Goal: Transaction & Acquisition: Purchase product/service

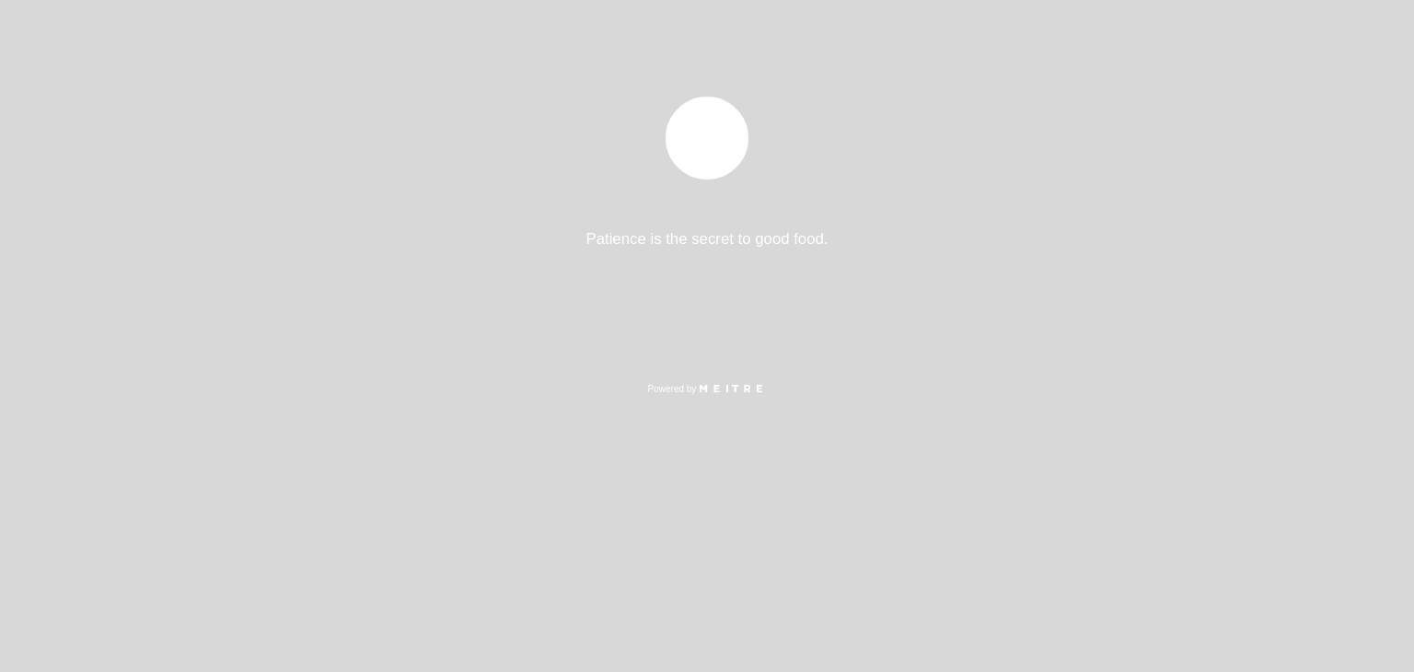
select select "es"
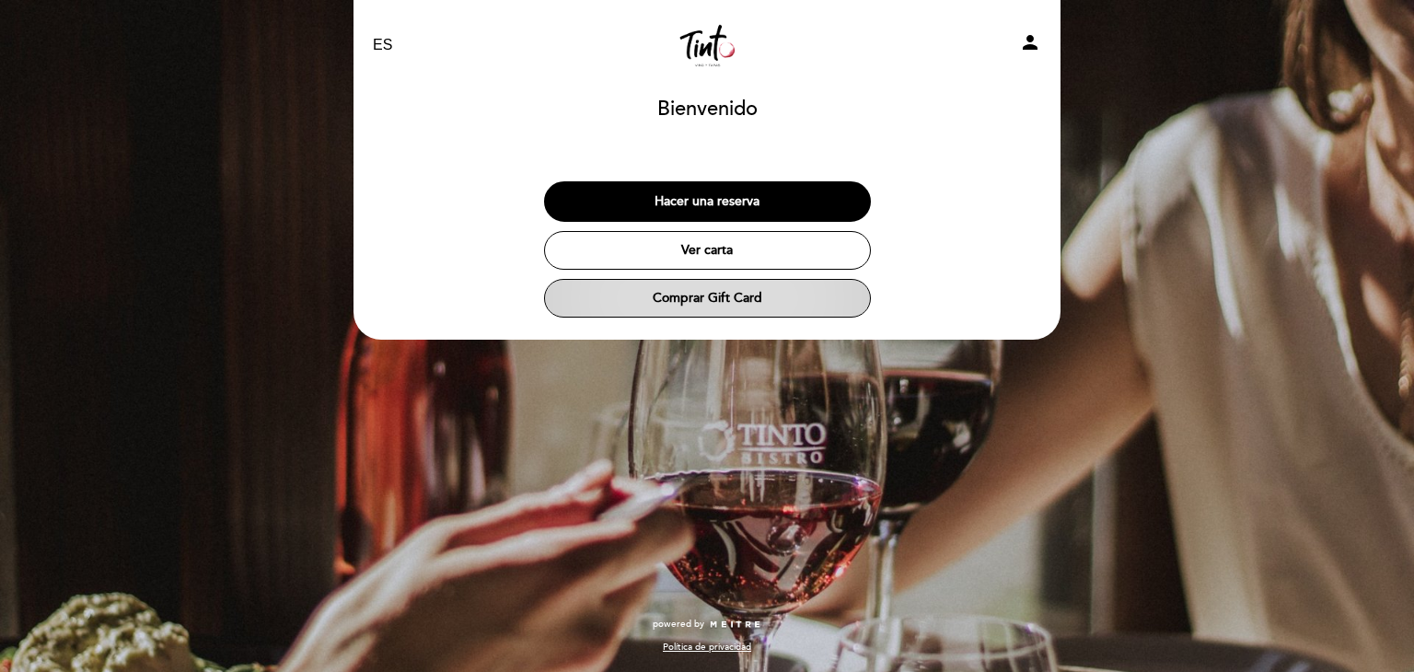
click at [756, 299] on button "Comprar Gift Card" at bounding box center [707, 298] width 327 height 39
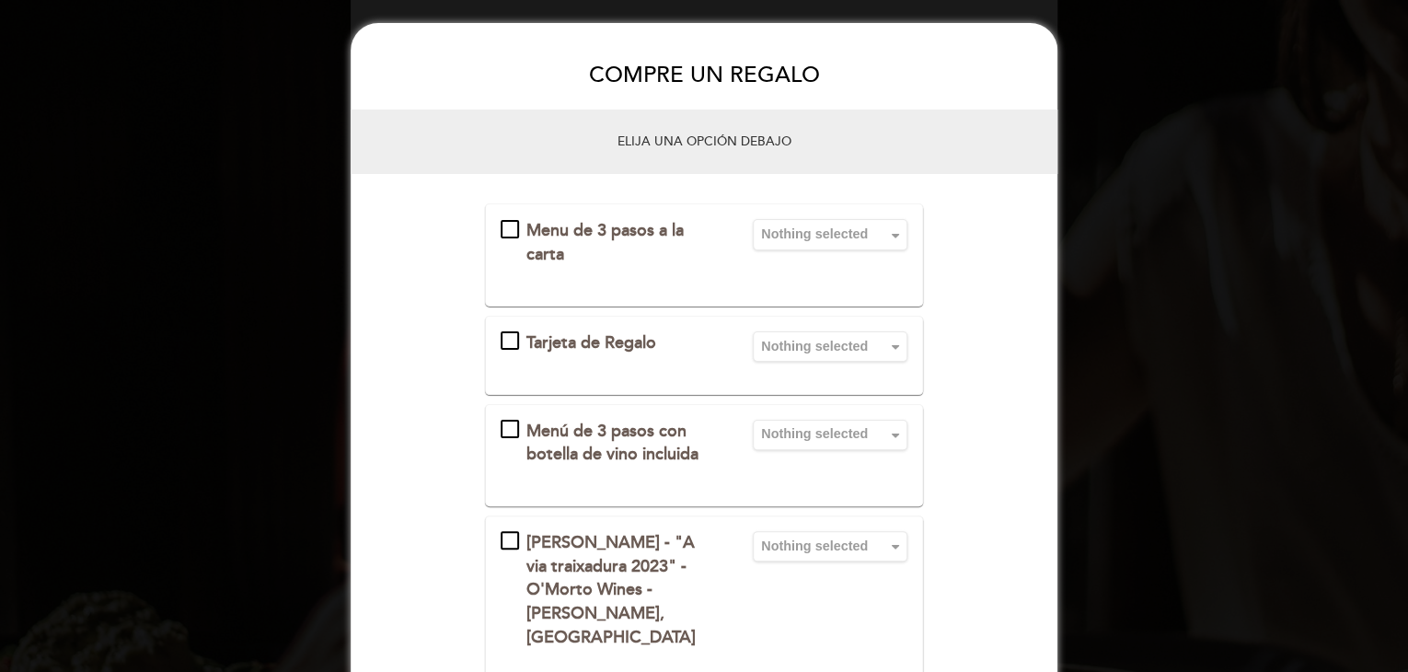
click at [519, 331] on div "Tarjeta de Regalo" at bounding box center [510, 340] width 18 height 18
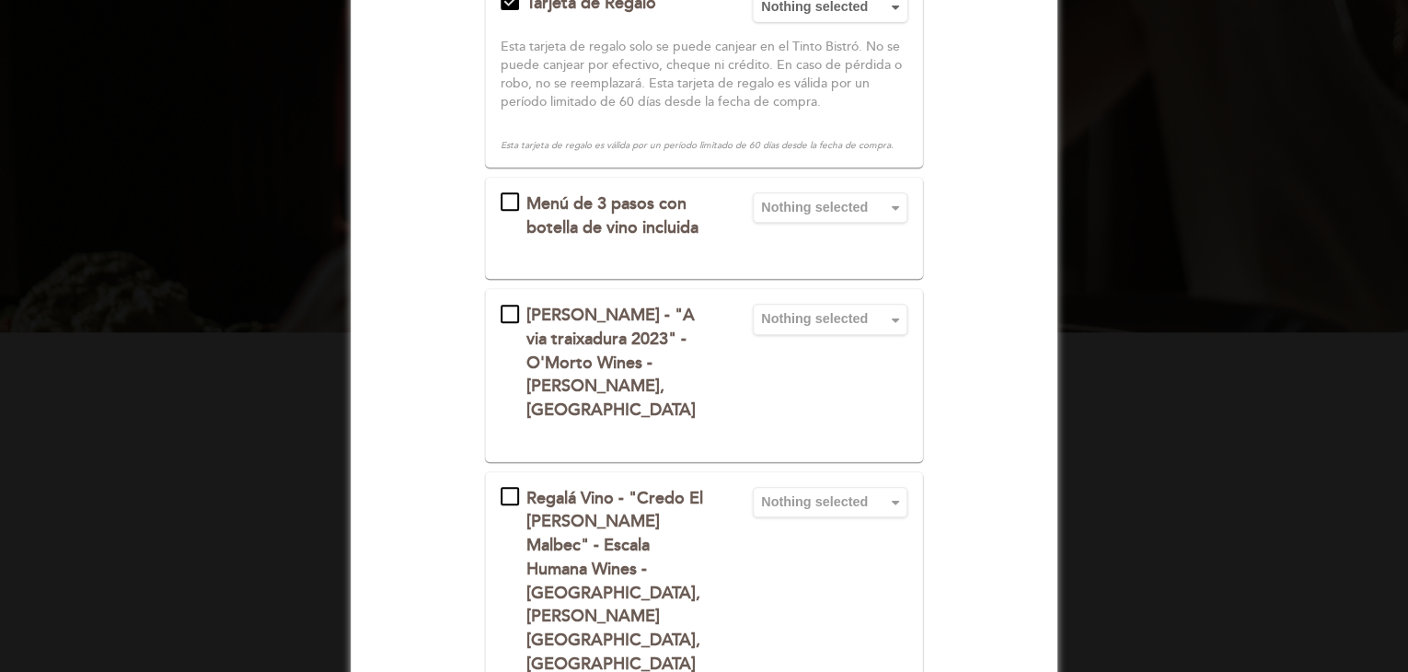
scroll to position [338, 0]
click at [505, 310] on div "[PERSON_NAME] - "A via traixadura 2023" - O'Morto Wines - [PERSON_NAME], [GEOGR…" at bounding box center [616, 365] width 230 height 119
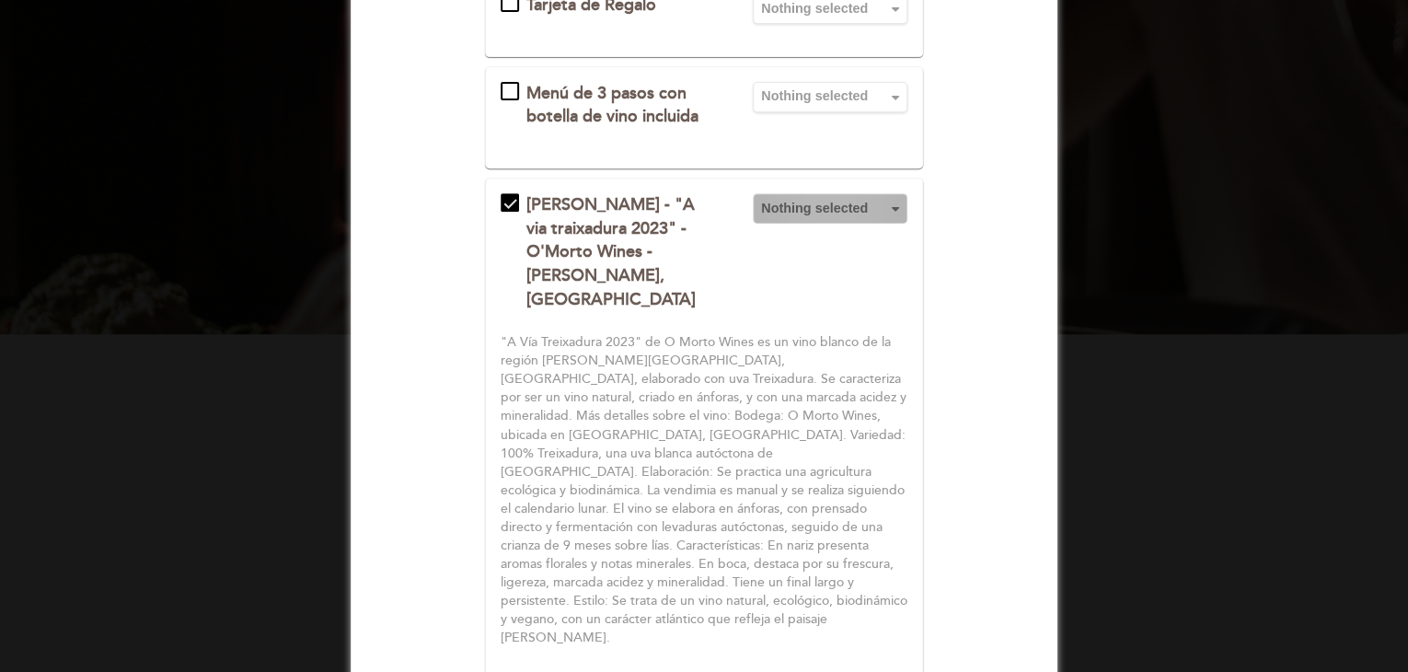
click at [799, 217] on span "Nothing selected" at bounding box center [830, 208] width 138 height 18
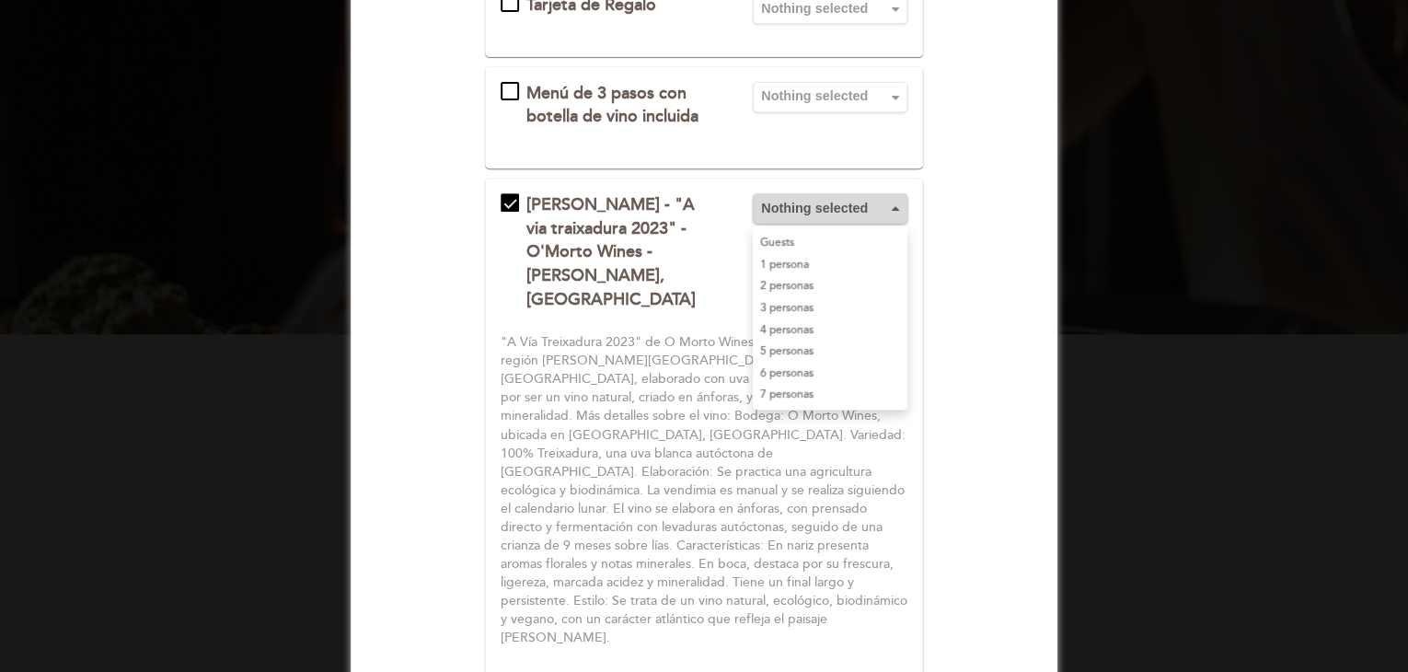
click at [799, 217] on span "Nothing selected" at bounding box center [830, 208] width 138 height 18
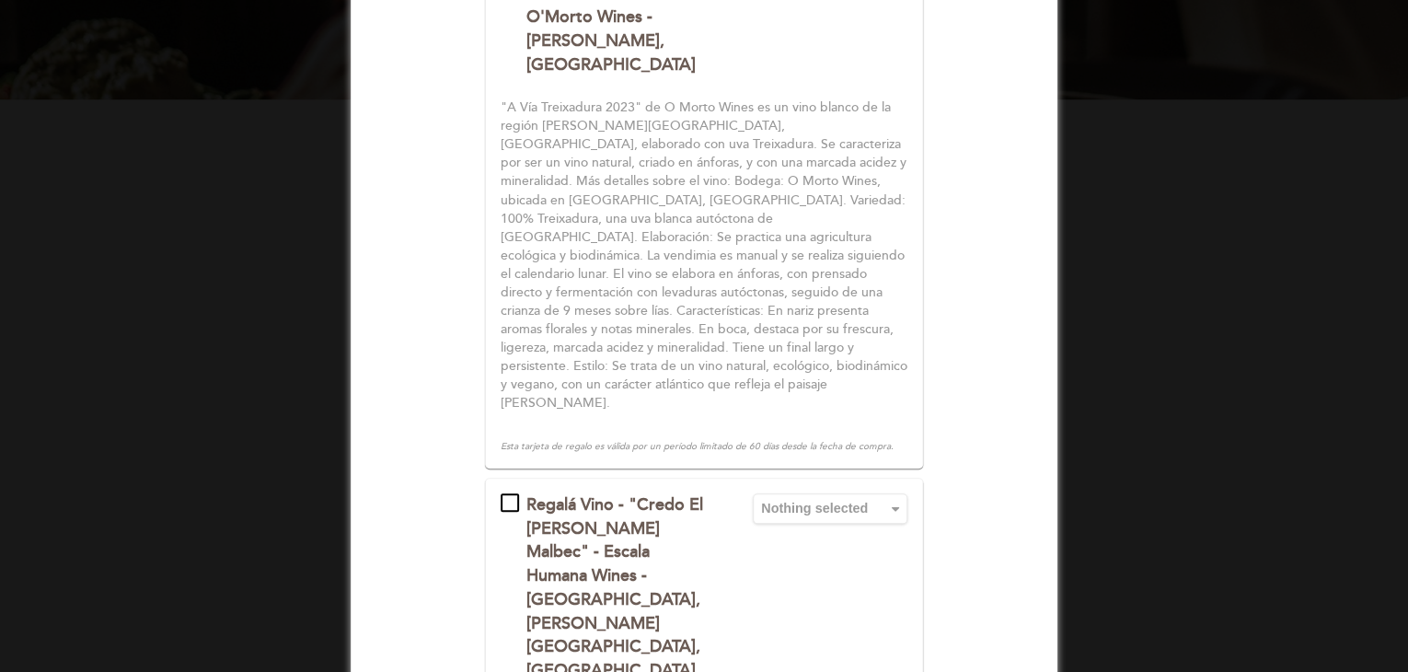
scroll to position [583, 0]
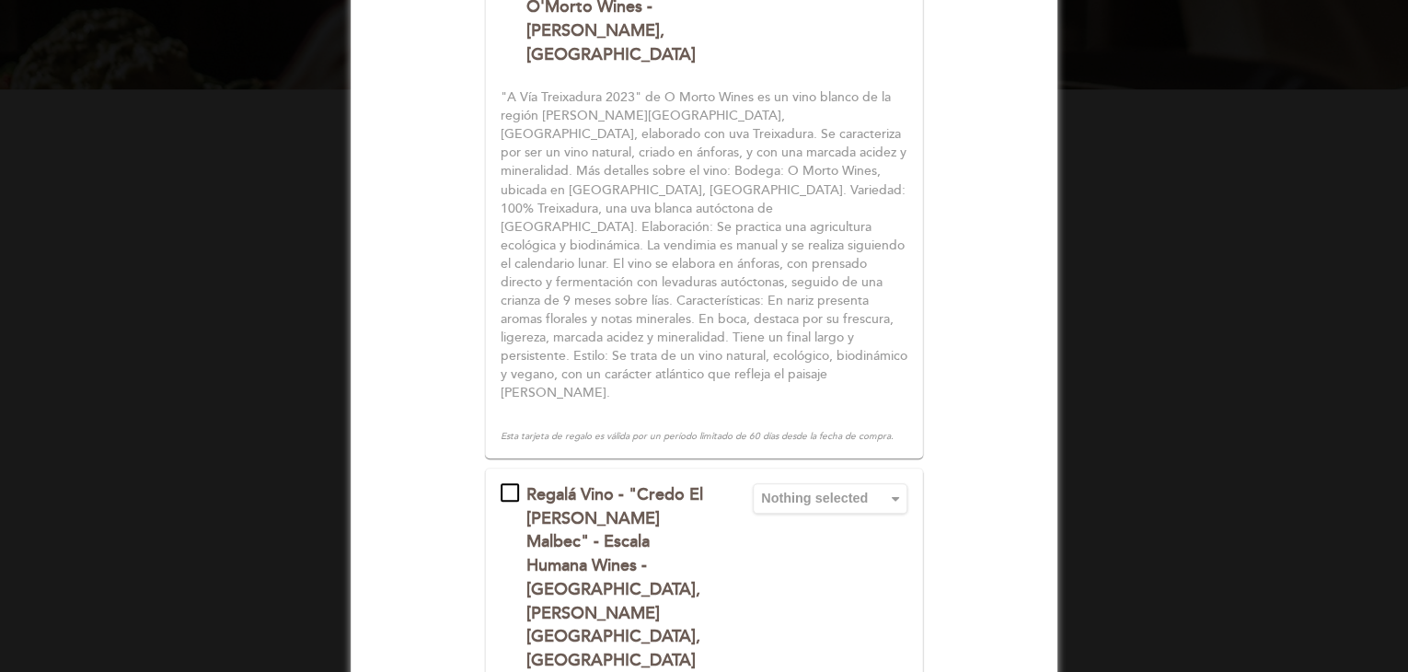
click at [503, 483] on div "Regalá Vino - "Credo El [PERSON_NAME] Malbec" - Escala Humana Wines - [GEOGRAPH…" at bounding box center [616, 578] width 230 height 190
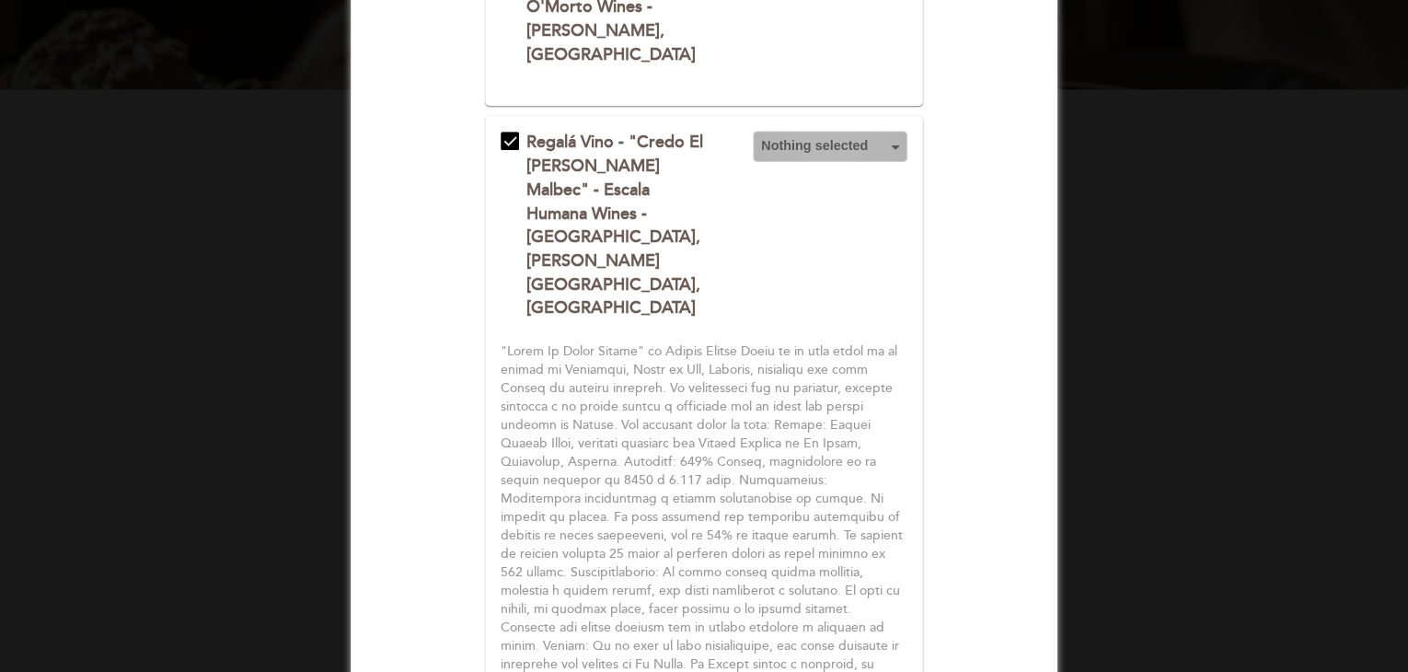
click at [886, 155] on span "Nothing selected" at bounding box center [830, 145] width 138 height 18
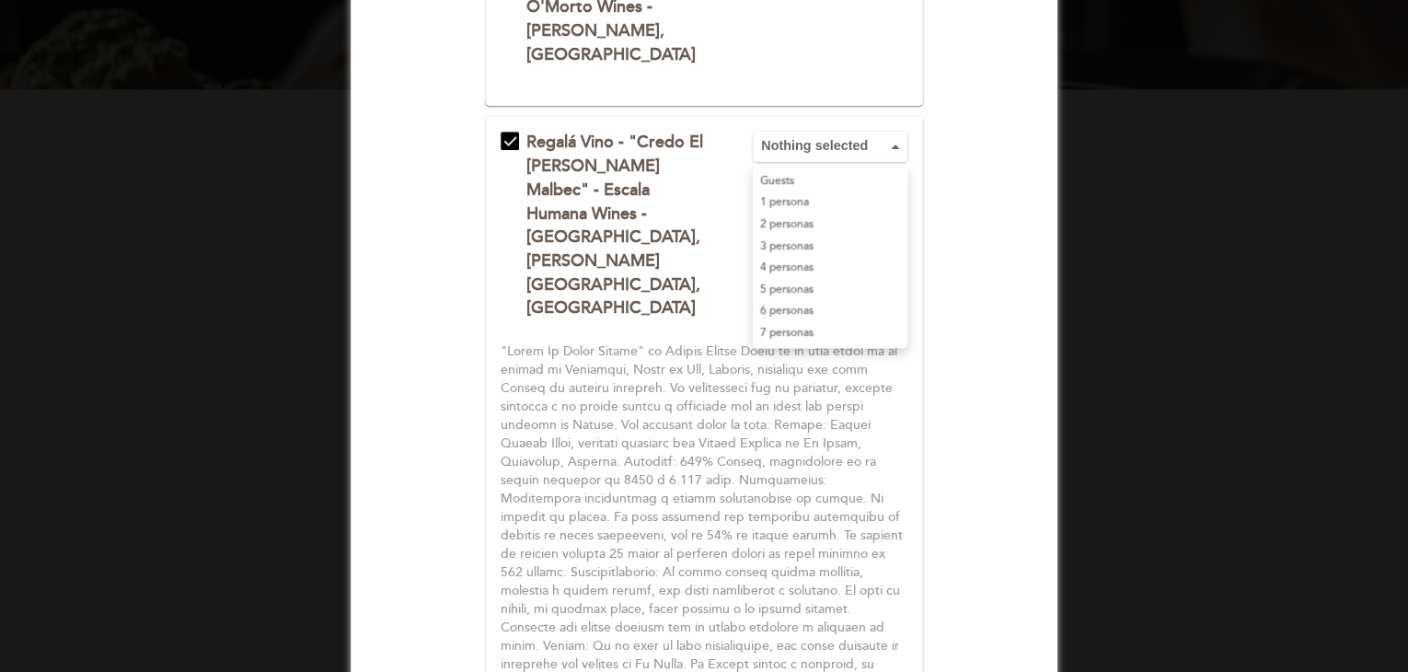
click at [709, 173] on div "Regalá Vino - "Credo El [PERSON_NAME] Malbec" - Escala Humana Wines - [GEOGRAPH…" at bounding box center [616, 226] width 230 height 190
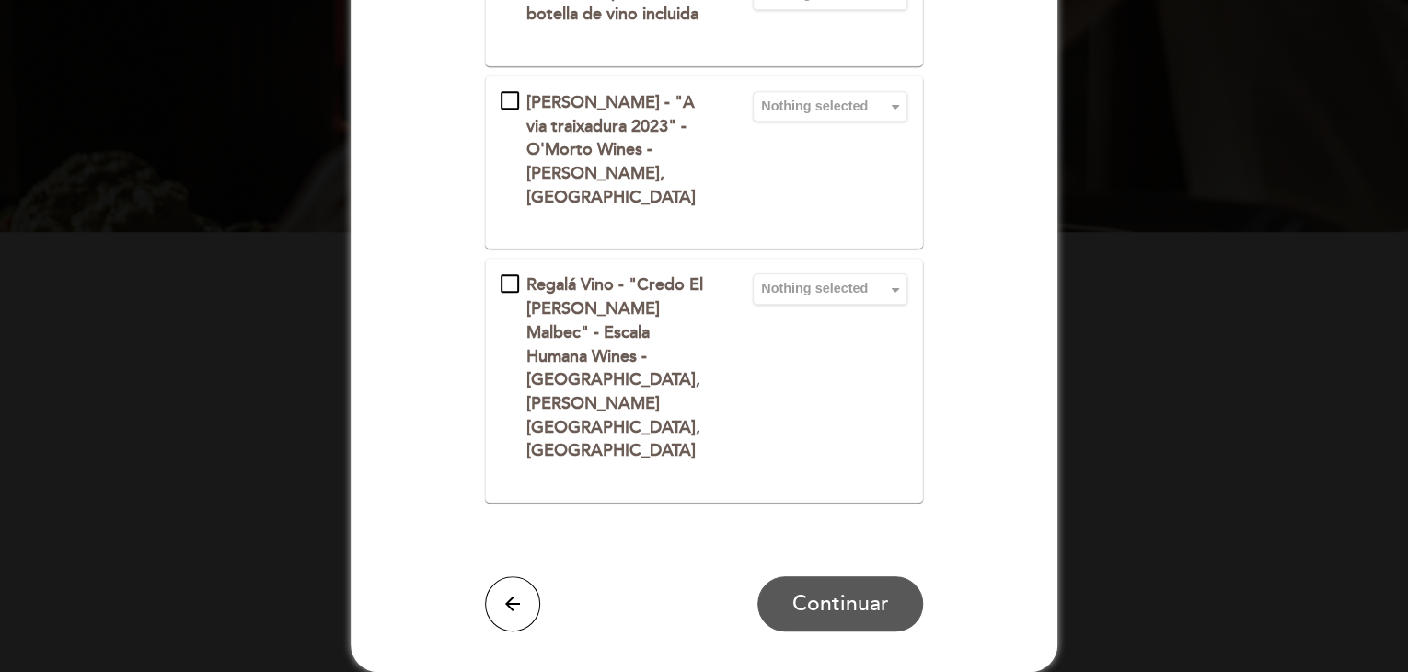
scroll to position [343, 0]
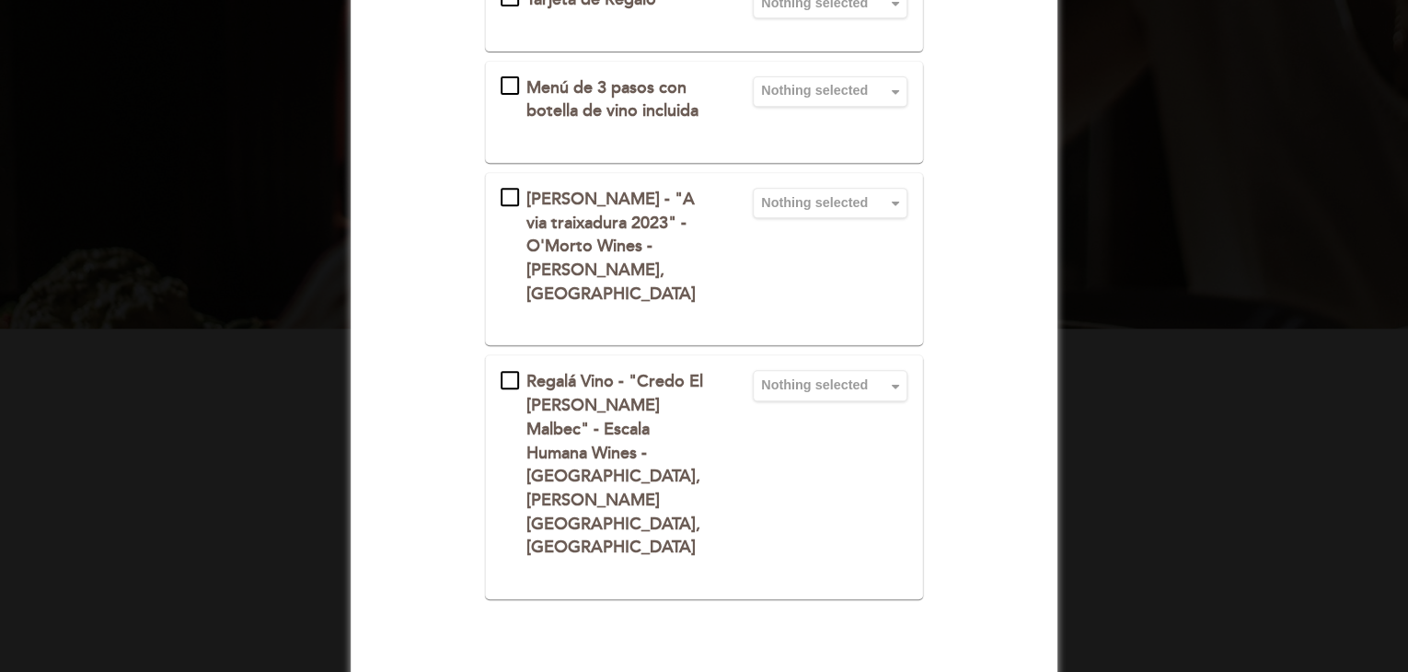
click at [530, 370] on div "Regalá Vino - "Credo El [PERSON_NAME] Malbec" - Escala Humana Wines - [GEOGRAPH…" at bounding box center [614, 465] width 177 height 190
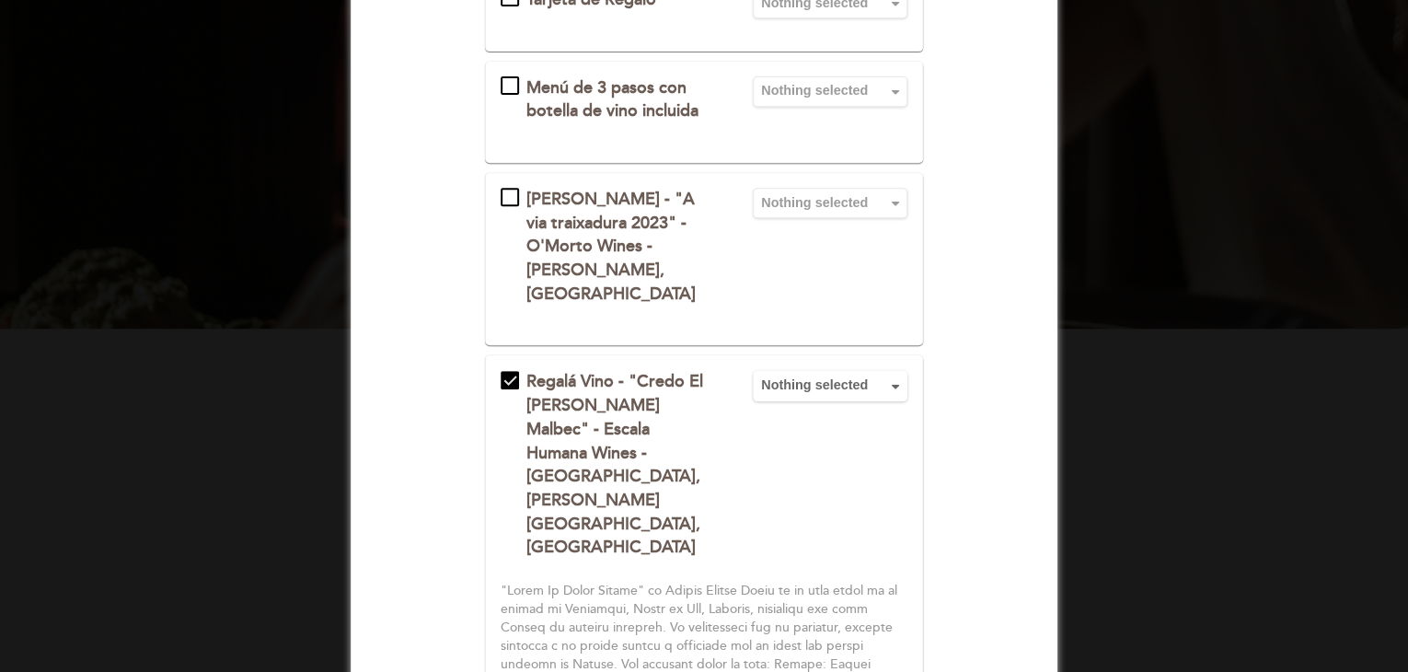
drag, startPoint x: 1406, startPoint y: 329, endPoint x: 1413, endPoint y: 373, distance: 43.7
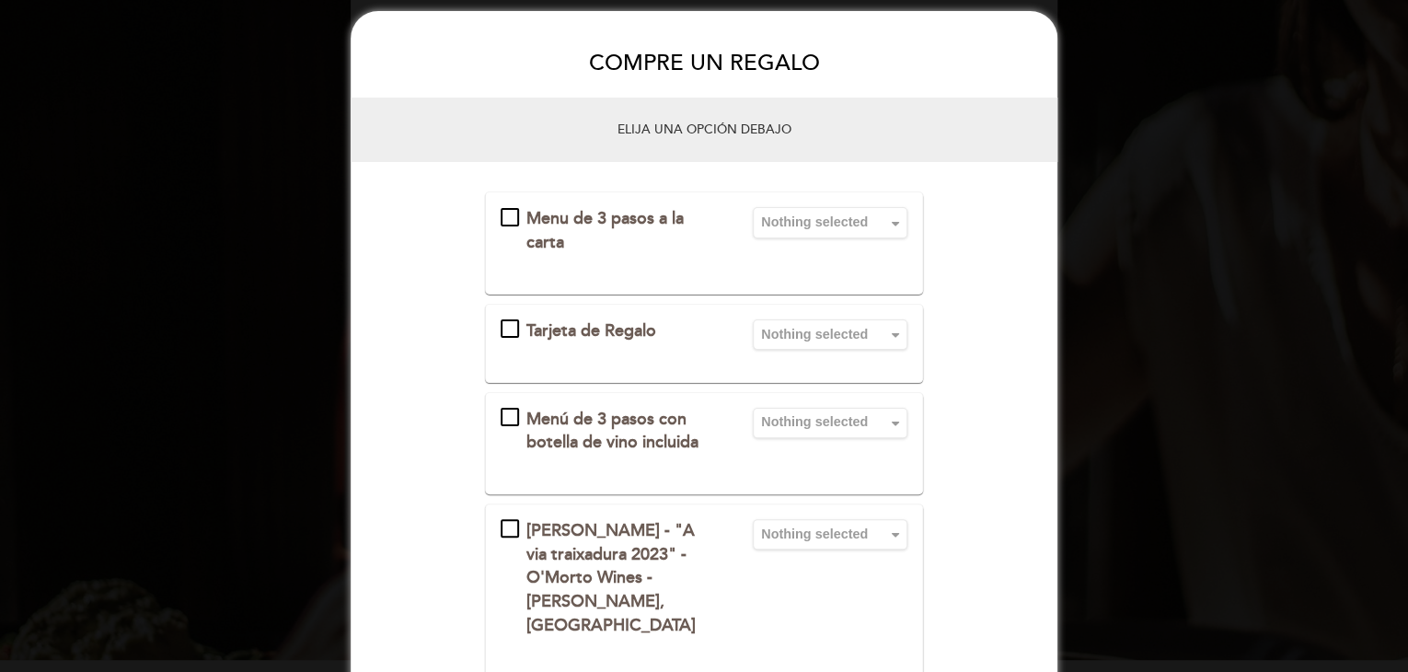
scroll to position [0, 0]
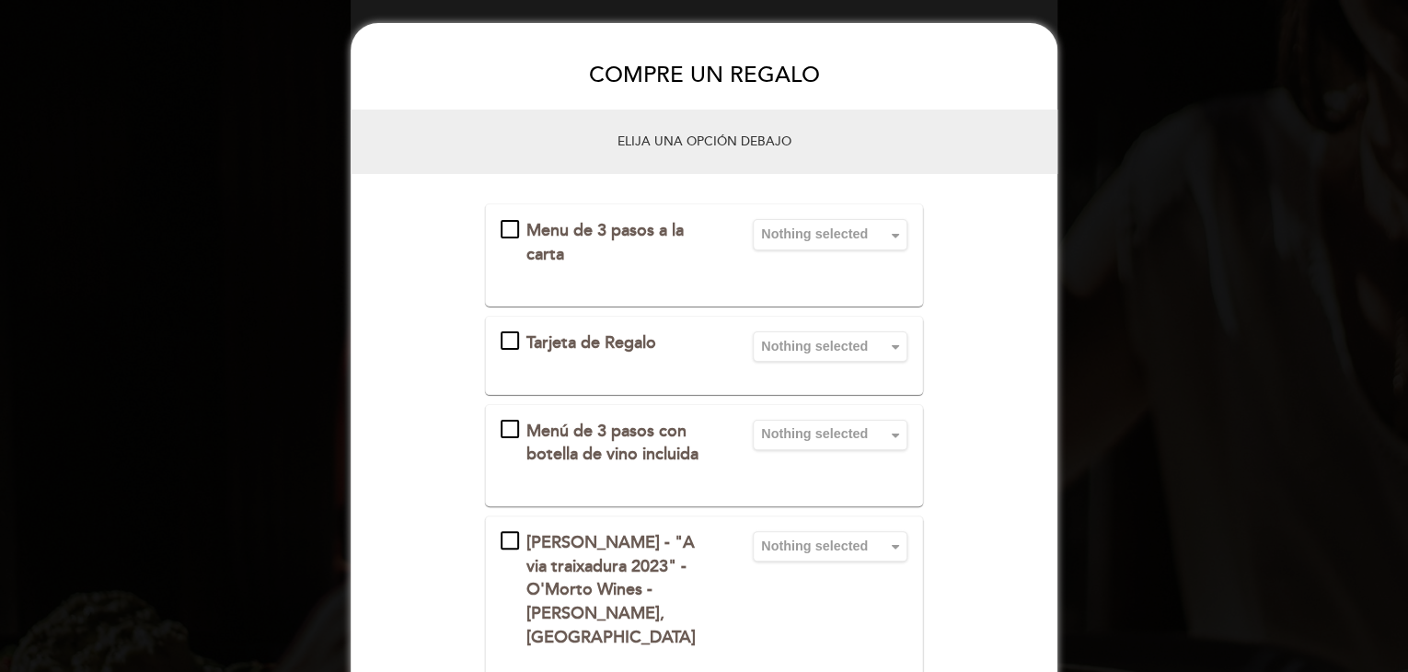
click at [512, 331] on div "Tarjeta de Regalo" at bounding box center [616, 343] width 230 height 24
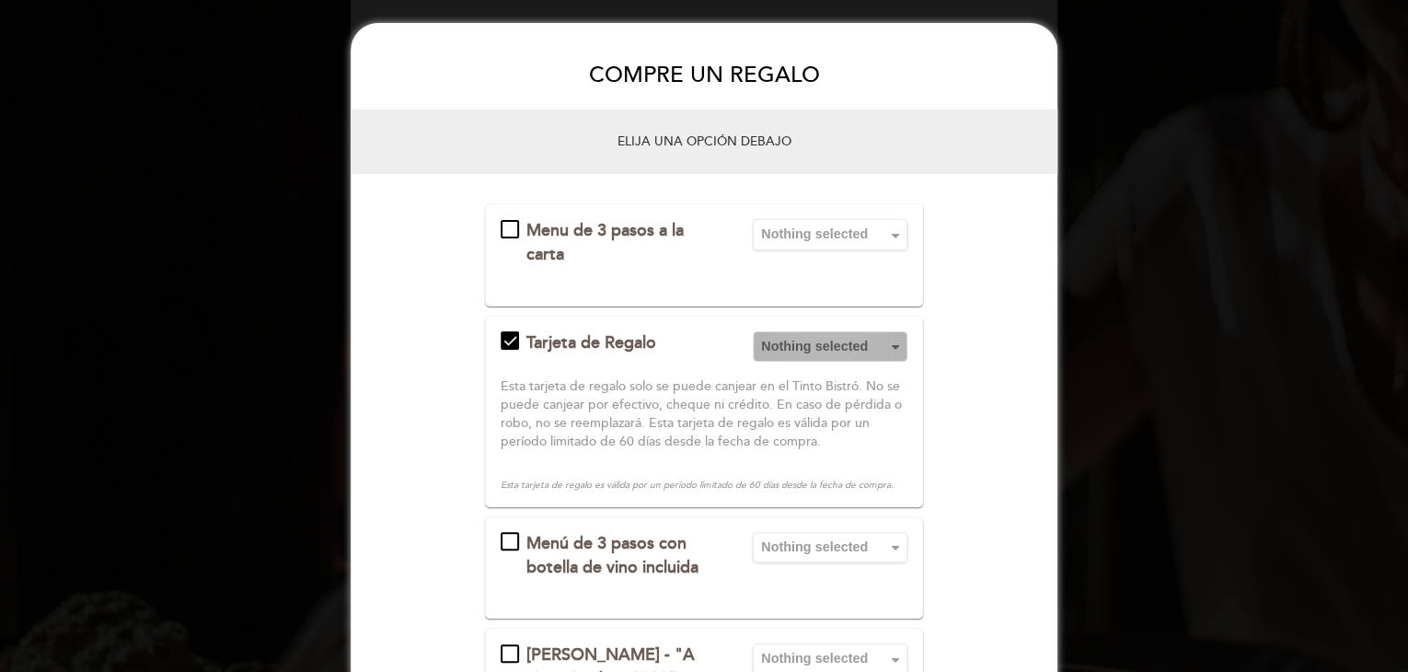
click at [895, 347] on span "button" at bounding box center [895, 348] width 15 height 15
